Goal: Navigation & Orientation: Find specific page/section

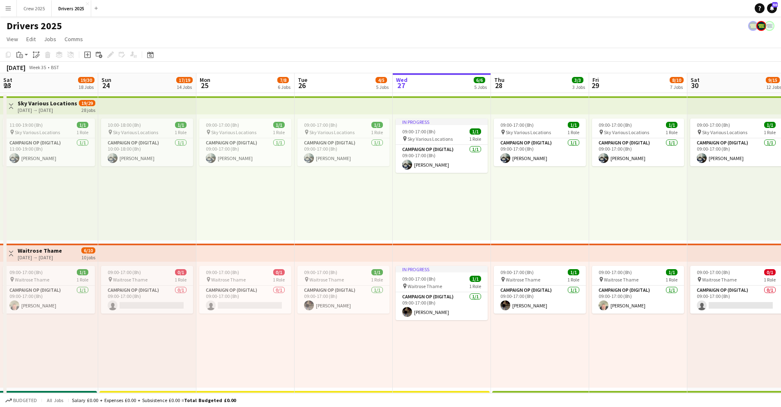
scroll to position [0, 243]
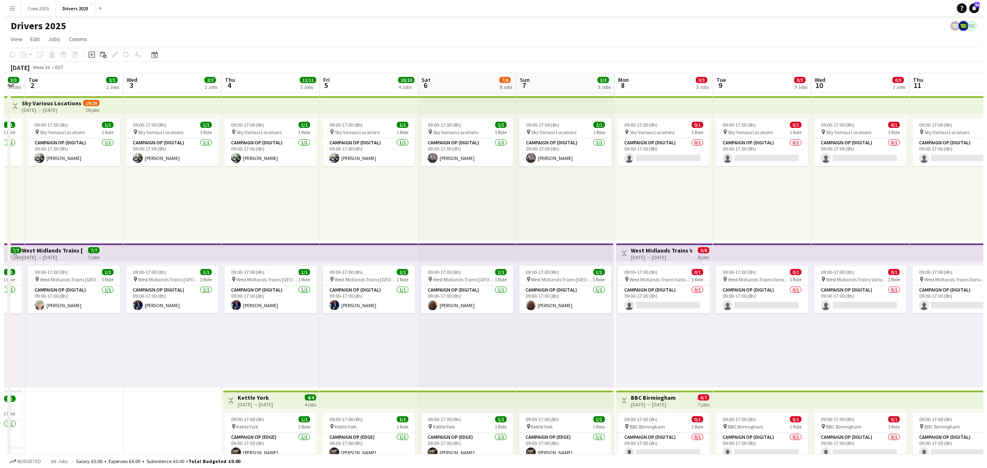
scroll to position [0, 229]
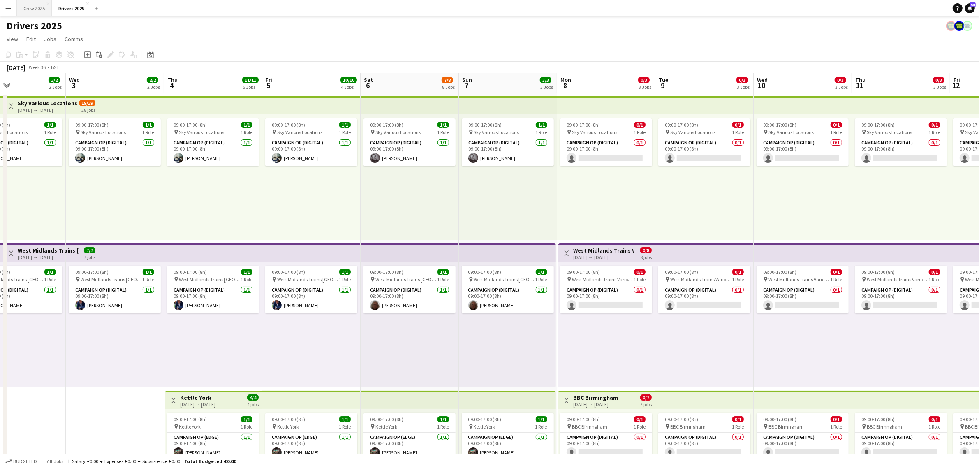
drag, startPoint x: 43, startPoint y: 7, endPoint x: 50, endPoint y: 14, distance: 9.3
click at [43, 7] on button "Crew 2025 Close" at bounding box center [34, 8] width 35 height 16
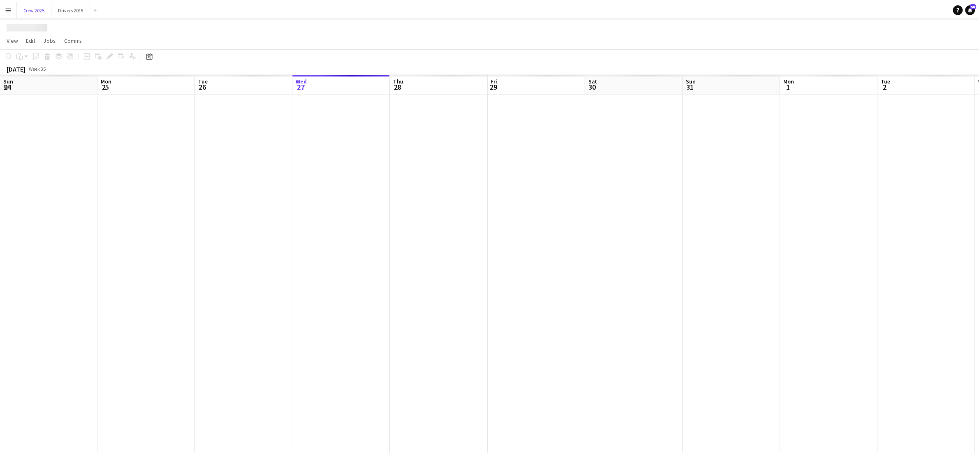
scroll to position [0, 196]
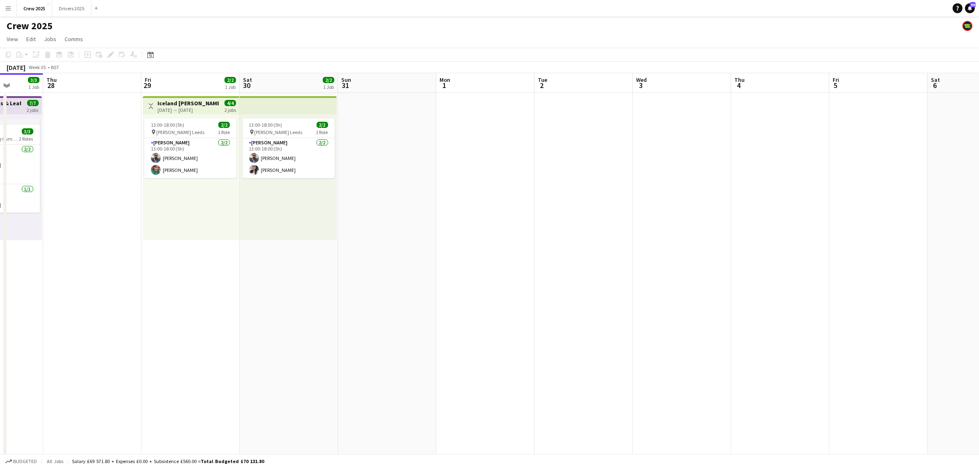
drag, startPoint x: 827, startPoint y: 324, endPoint x: 390, endPoint y: 310, distance: 438.0
click at [258, 304] on app-calendar-viewport "Mon 25 Tue 26 4/4 1 Job Wed 27 3/3 1 Job Thu 28 Fri 29 2/2 1 Job Sat 30 2/2 1 J…" at bounding box center [489, 342] width 979 height 539
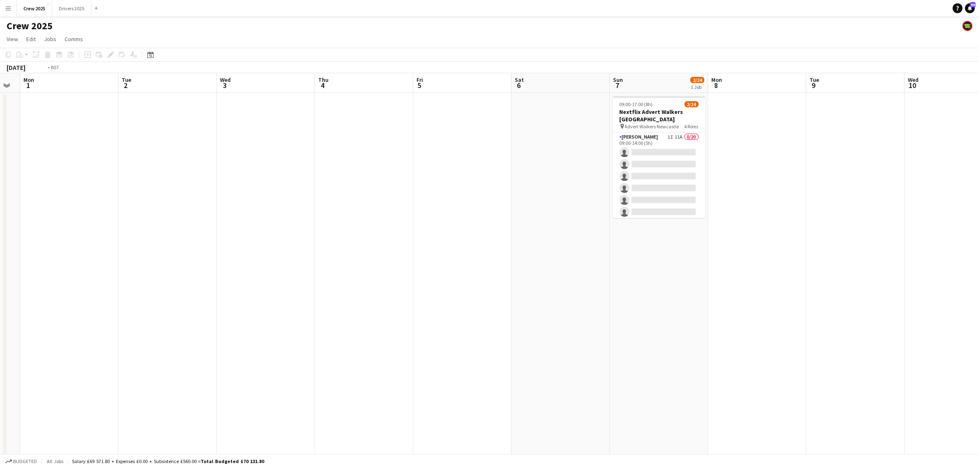
scroll to position [0, 239]
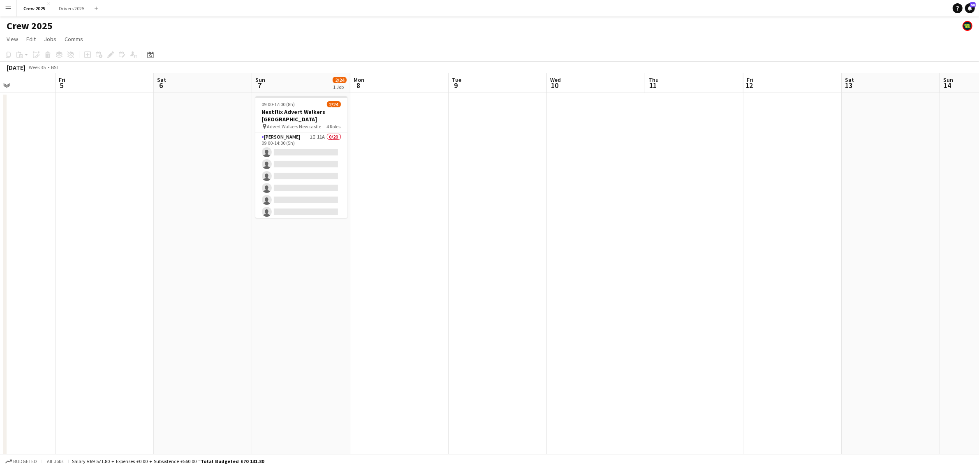
drag, startPoint x: 765, startPoint y: 321, endPoint x: 436, endPoint y: 334, distance: 329.5
click at [436, 334] on app-calendar-viewport "Tue 2 Wed 3 Thu 4 Fri 5 Sat 6 Sun 7 2/24 1 Job Mon 8 Tue 9 Wed 10 Thu 11 Fri 12…" at bounding box center [489, 342] width 979 height 539
